Goal: Task Accomplishment & Management: Manage account settings

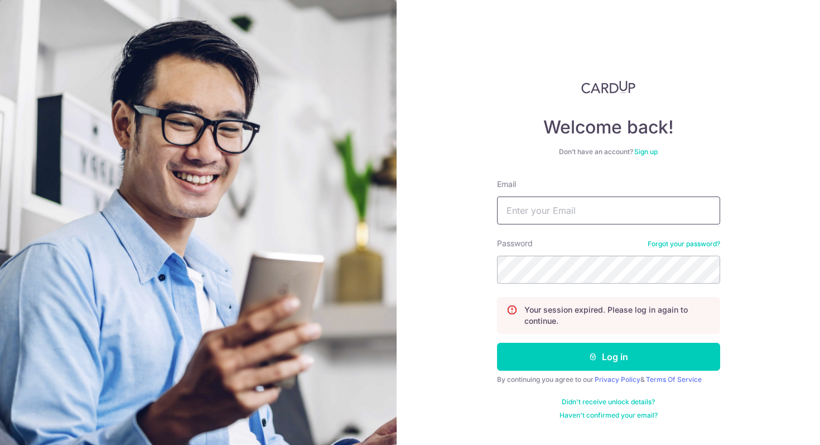
click at [536, 209] on input "Email" at bounding box center [608, 210] width 223 height 28
type input "[EMAIL_ADDRESS][DOMAIN_NAME]"
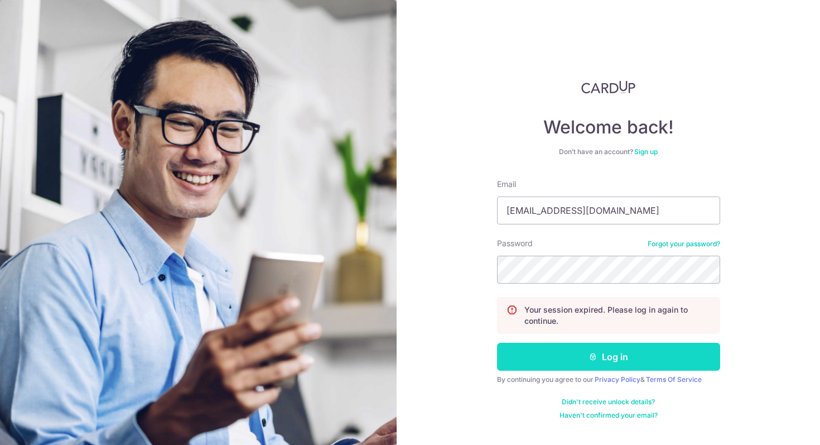
click at [604, 357] on button "Log in" at bounding box center [608, 357] width 223 height 28
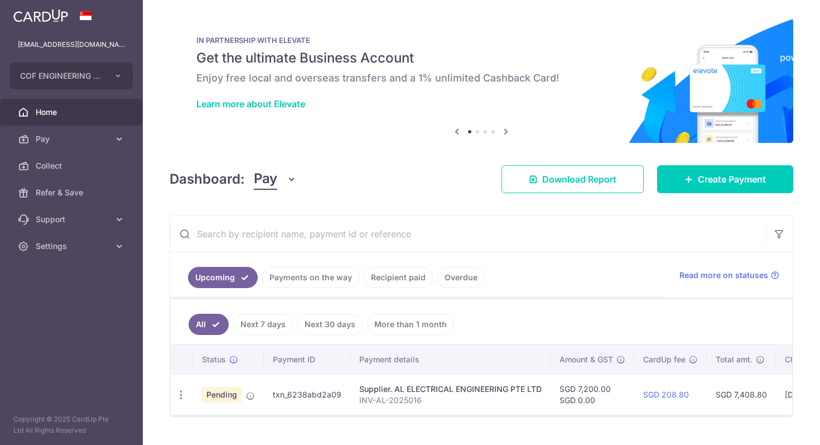
scroll to position [25, 0]
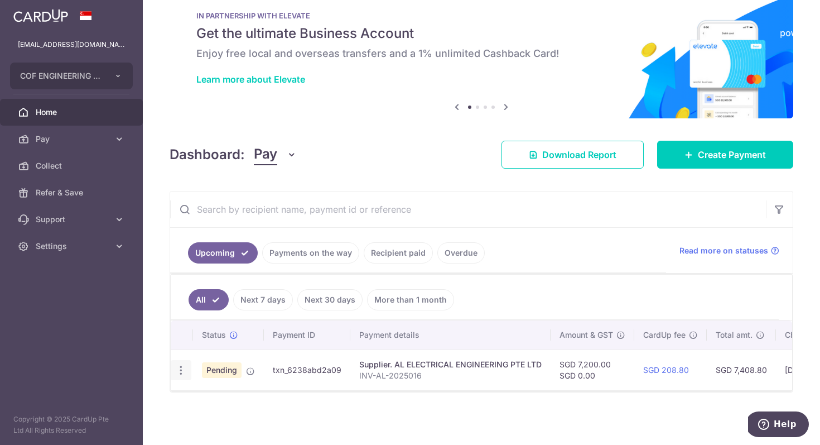
click at [188, 367] on div "Update payment Cancel payment Upload doc" at bounding box center [181, 370] width 21 height 21
click at [182, 365] on icon "button" at bounding box center [181, 370] width 12 height 12
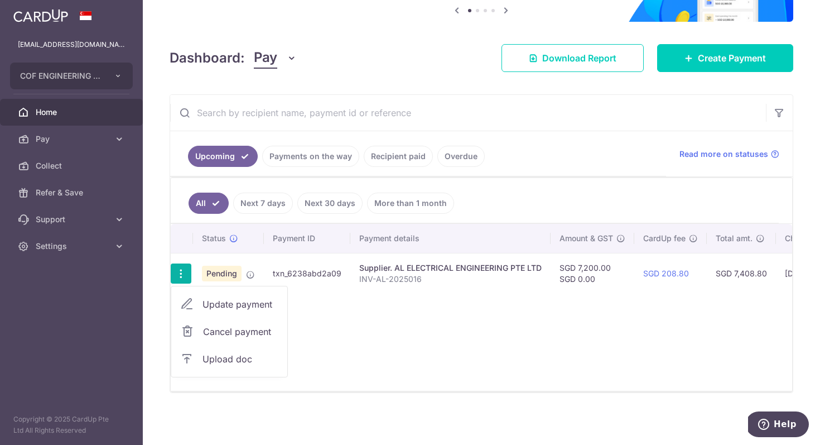
scroll to position [122, 0]
click at [244, 358] on span "Upload doc" at bounding box center [241, 357] width 76 height 13
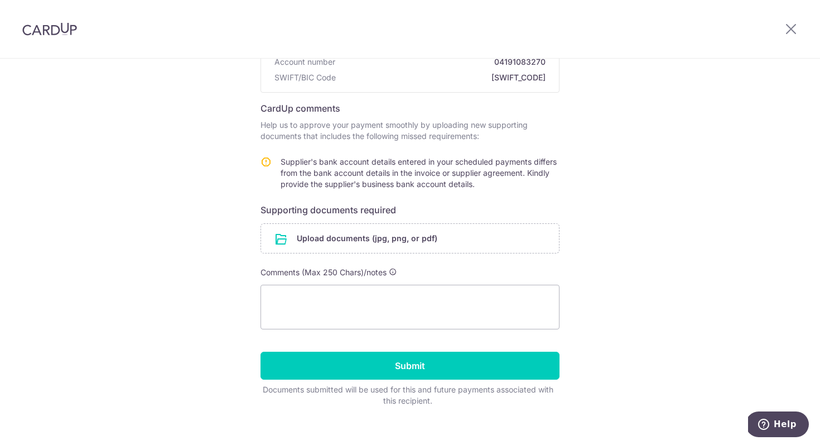
scroll to position [144, 0]
click at [404, 237] on input "file" at bounding box center [410, 237] width 298 height 29
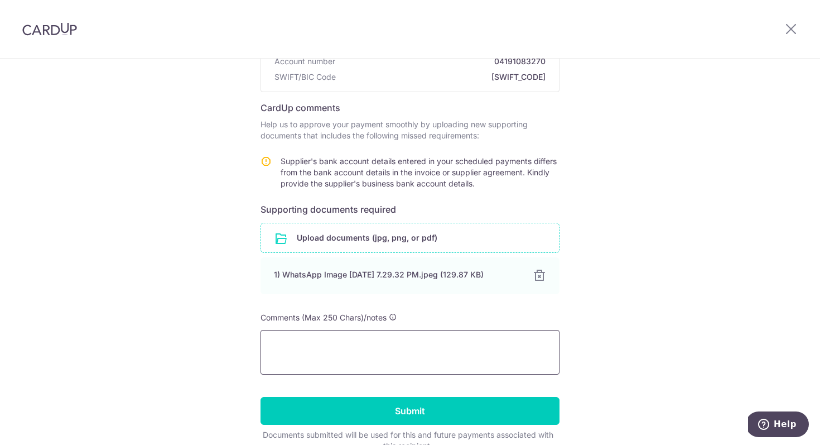
click at [328, 340] on textarea at bounding box center [410, 352] width 299 height 45
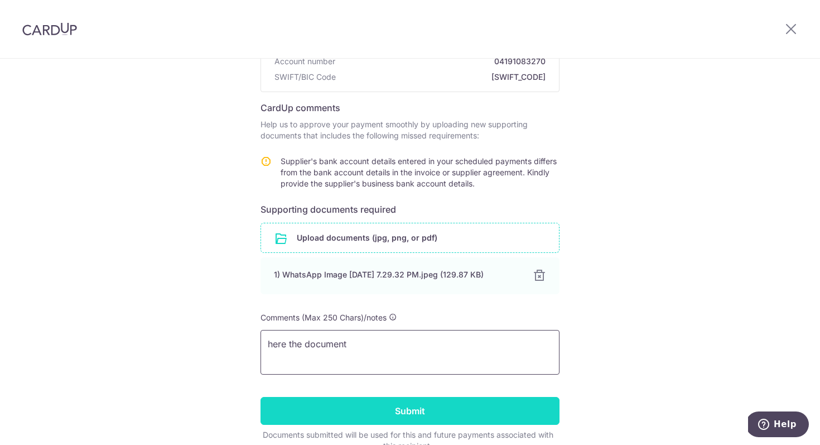
type textarea "here the document"
click at [375, 410] on input "Submit" at bounding box center [410, 411] width 299 height 28
